Goal: Information Seeking & Learning: Check status

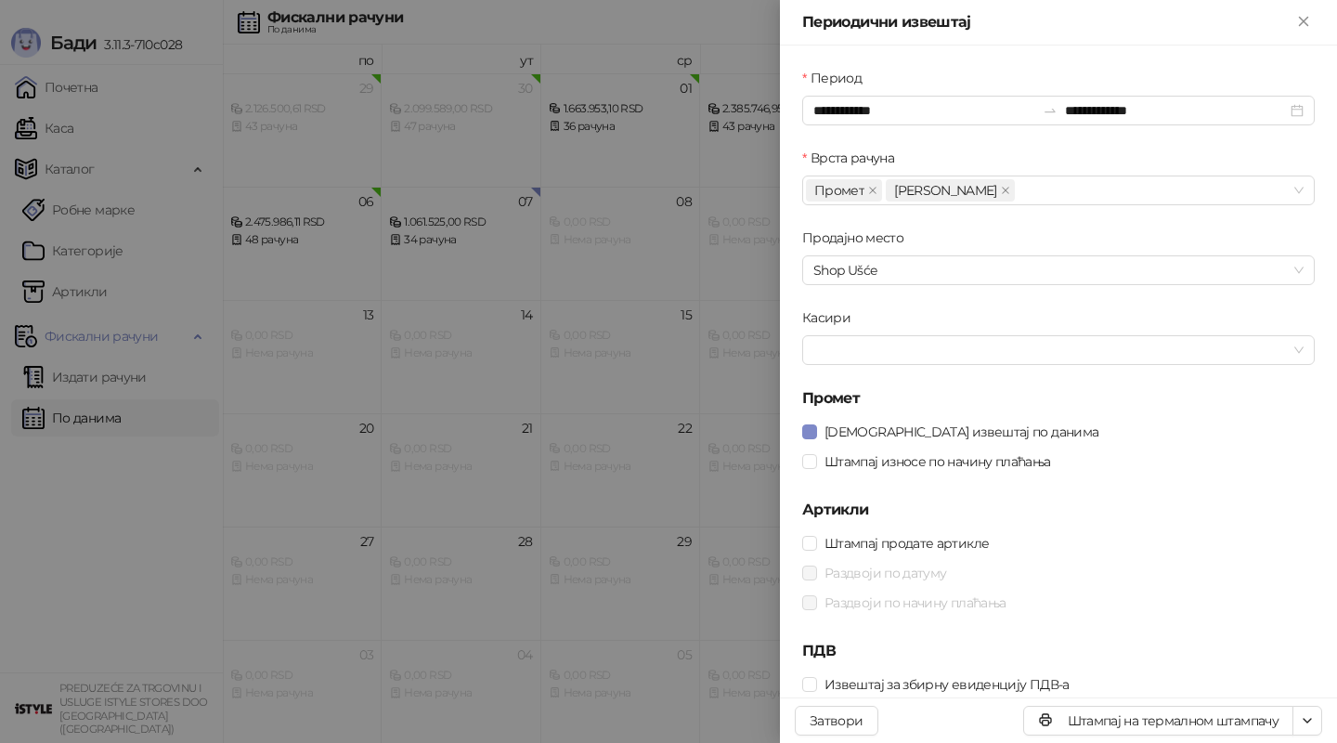
click at [179, 25] on div at bounding box center [668, 371] width 1337 height 743
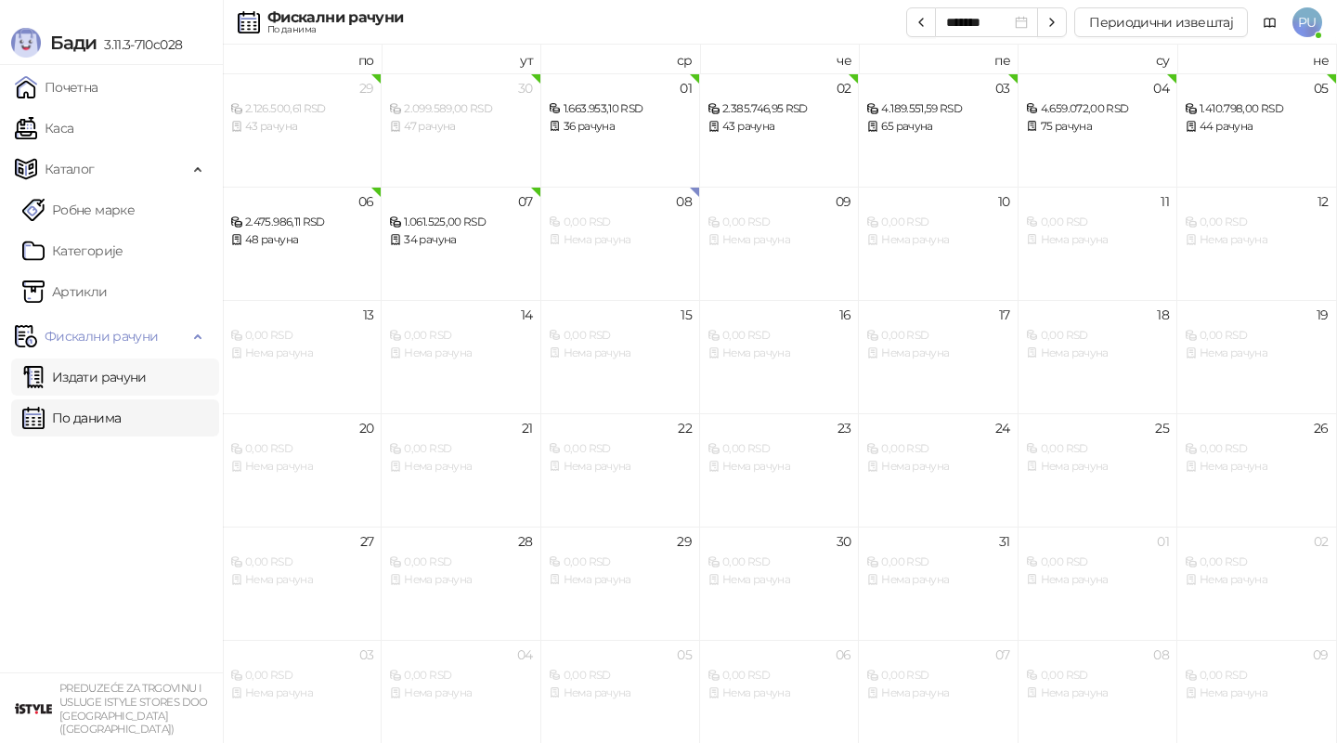
click at [99, 388] on link "Издати рачуни" at bounding box center [84, 376] width 124 height 37
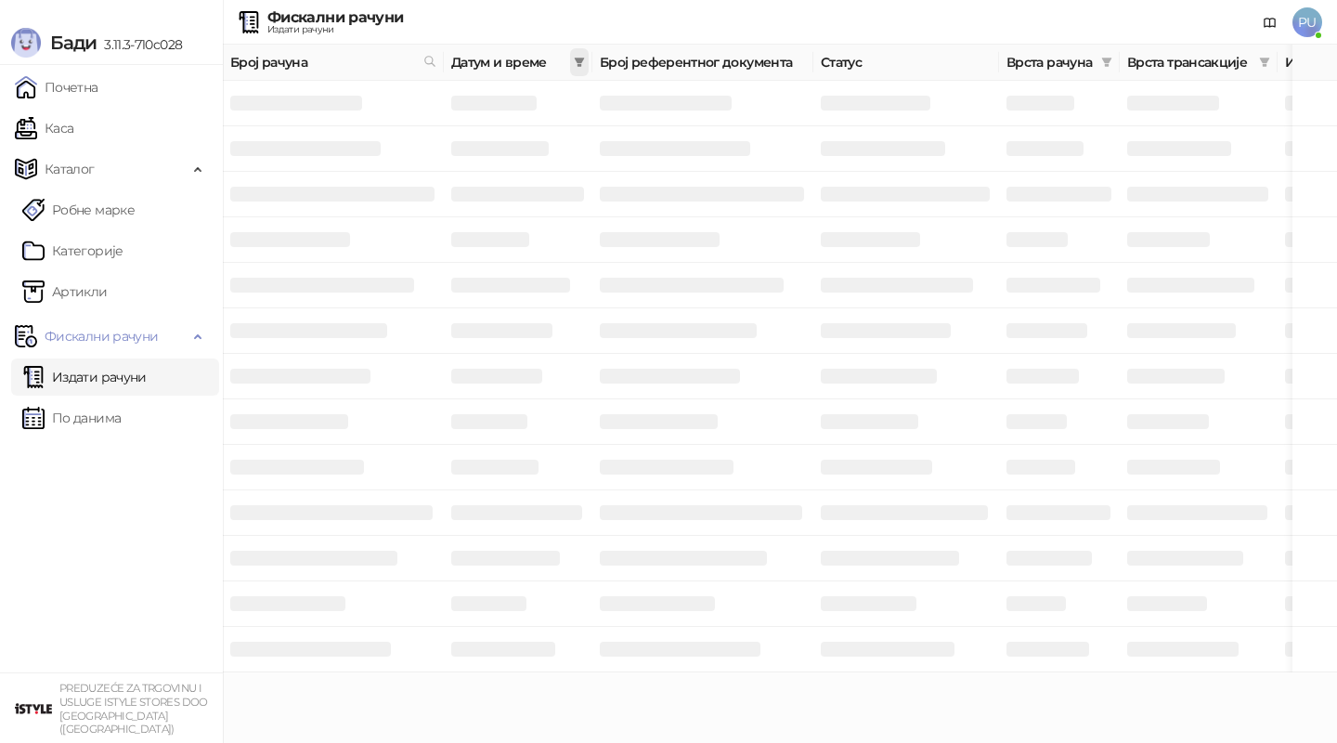
click at [578, 61] on icon "filter" at bounding box center [580, 62] width 10 height 9
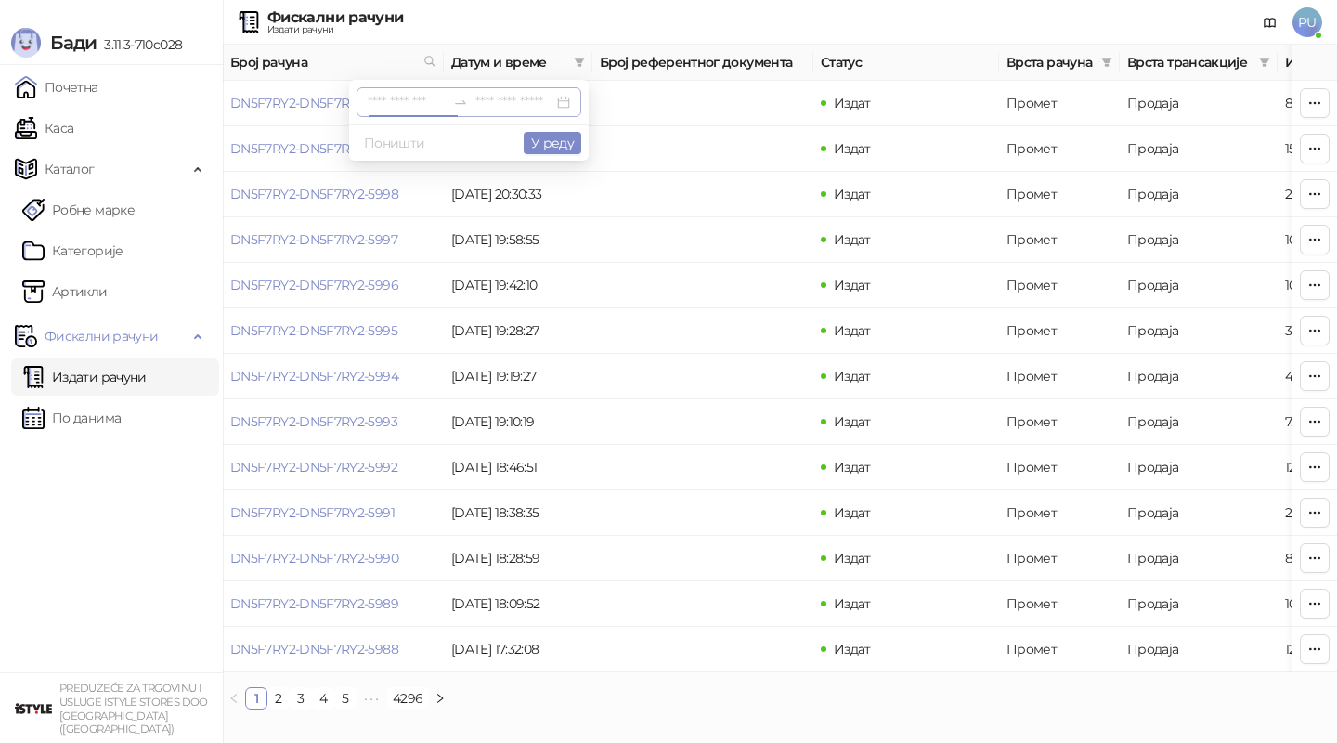
click at [368, 97] on input at bounding box center [407, 102] width 78 height 20
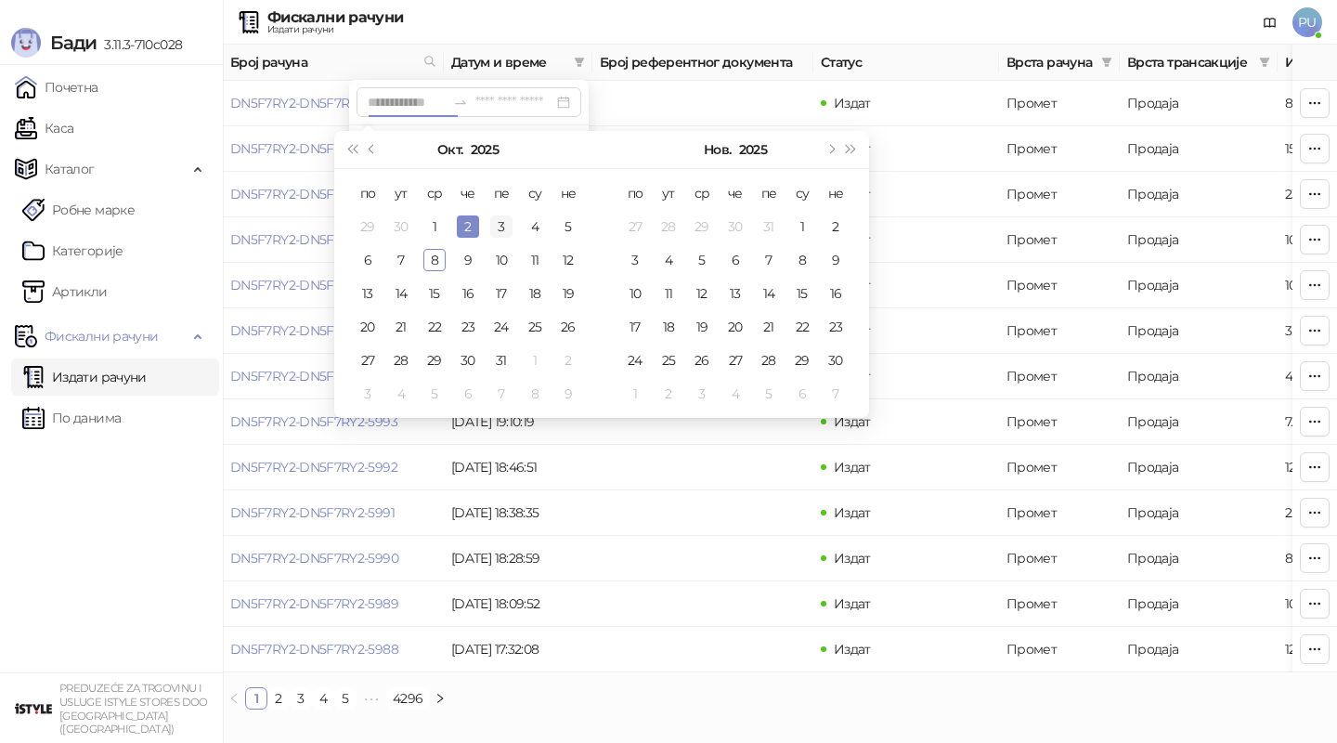
type input "**********"
click at [499, 229] on div "3" at bounding box center [501, 226] width 22 height 22
type input "**********"
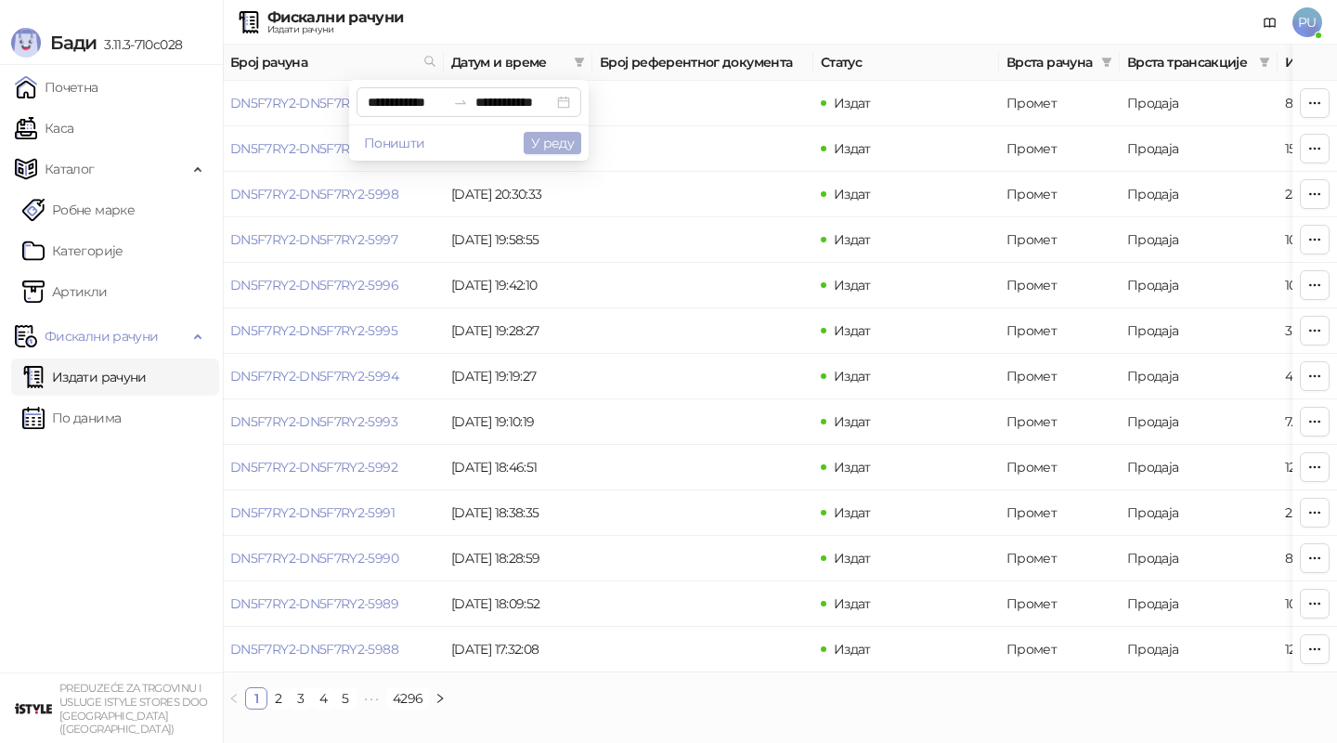
click at [559, 141] on button "У реду" at bounding box center [553, 143] width 58 height 22
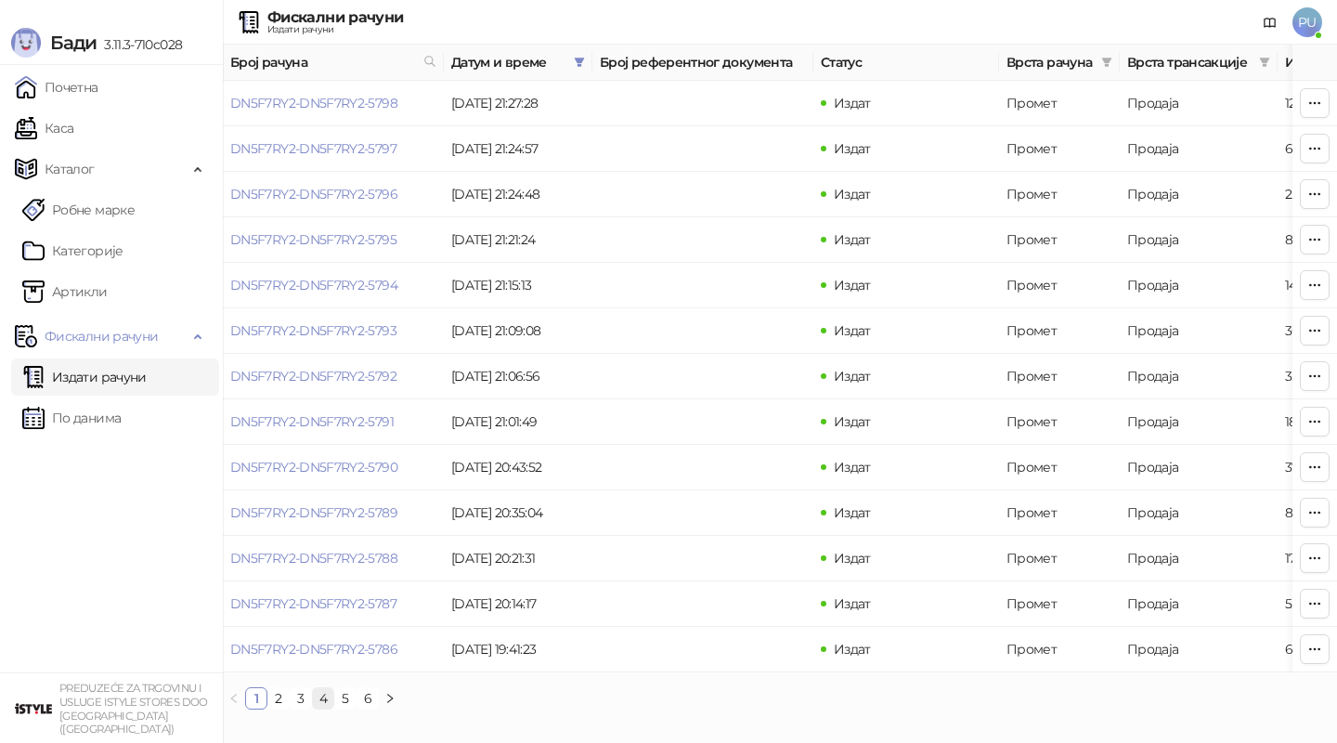
click at [316, 697] on link "4" at bounding box center [323, 698] width 20 height 20
click at [366, 243] on link "DN5F7RY2-DN5F7RY2-5756" at bounding box center [313, 239] width 166 height 17
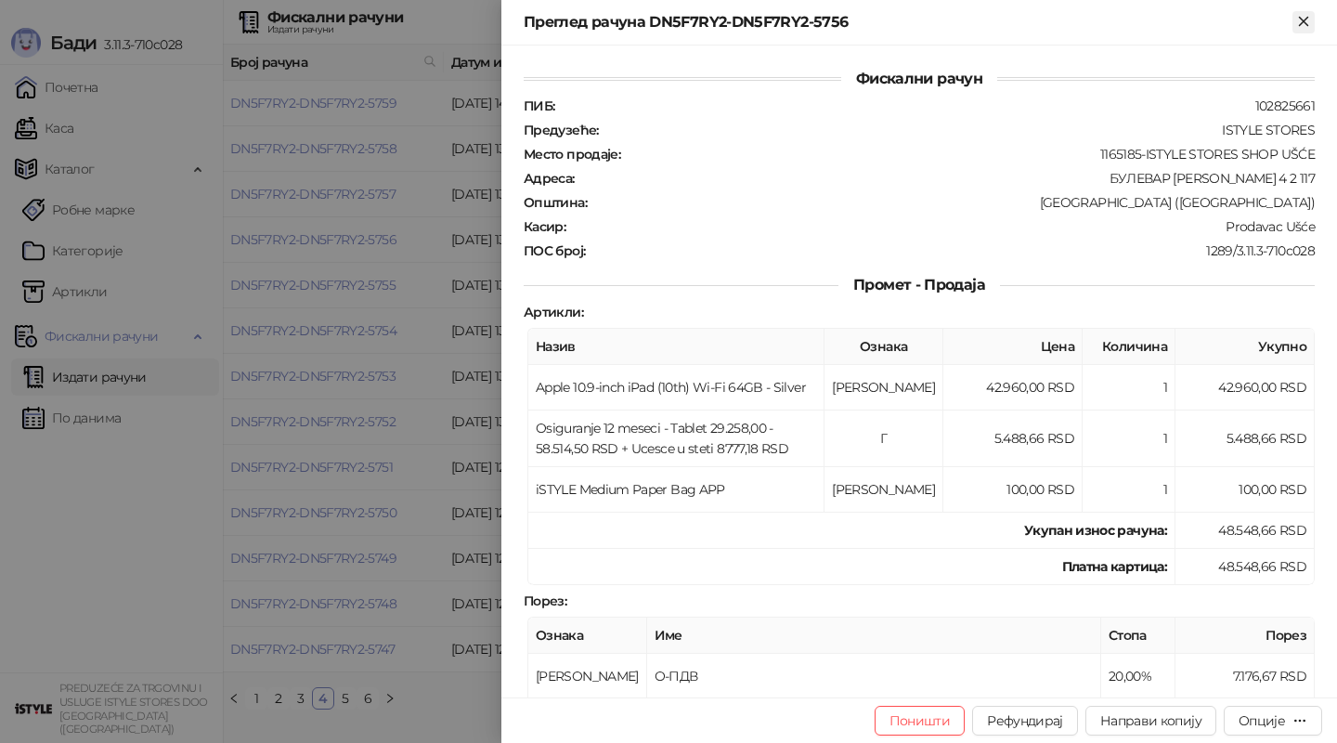
click at [1305, 15] on icon "Close" at bounding box center [1303, 21] width 17 height 17
